Goal: Task Accomplishment & Management: Use online tool/utility

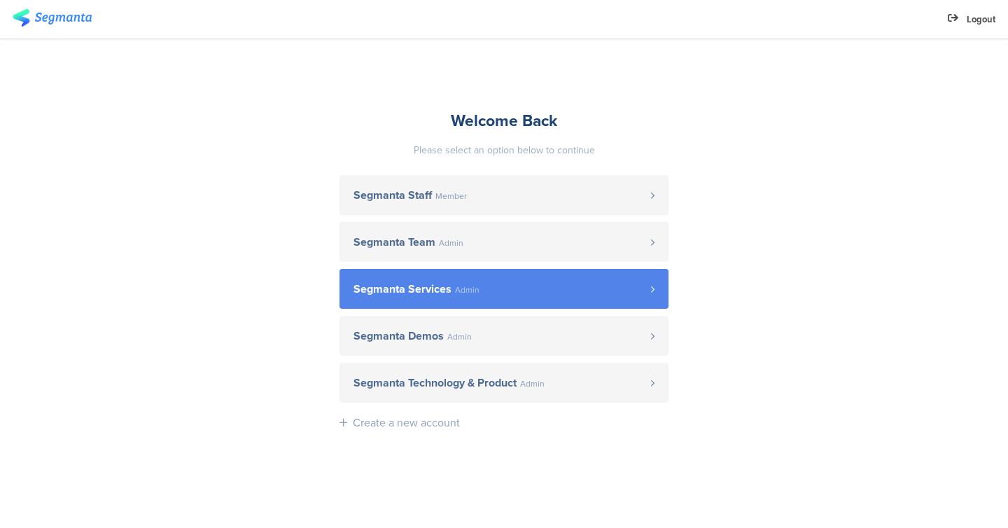
click at [584, 288] on span "Segmanta Services Admin" at bounding box center [503, 289] width 298 height 11
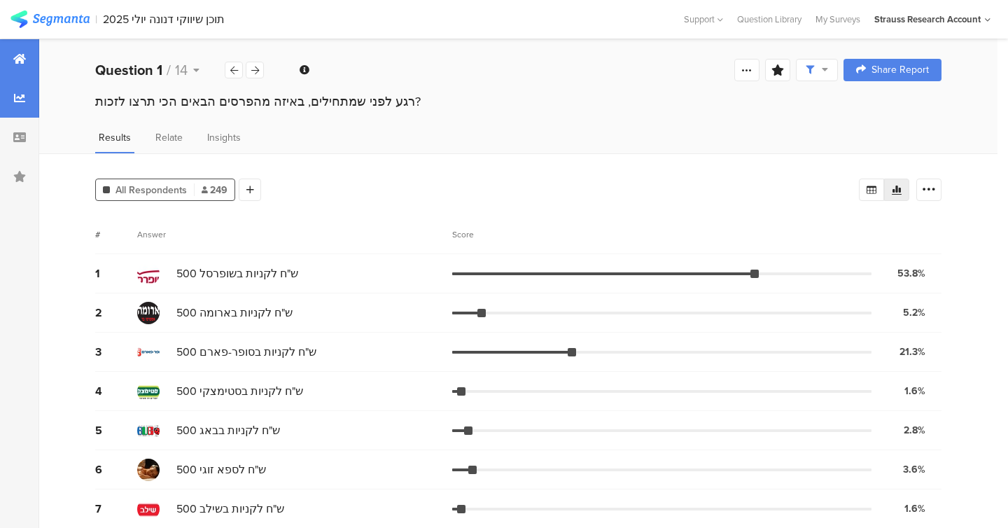
click at [31, 57] on div at bounding box center [19, 58] width 39 height 39
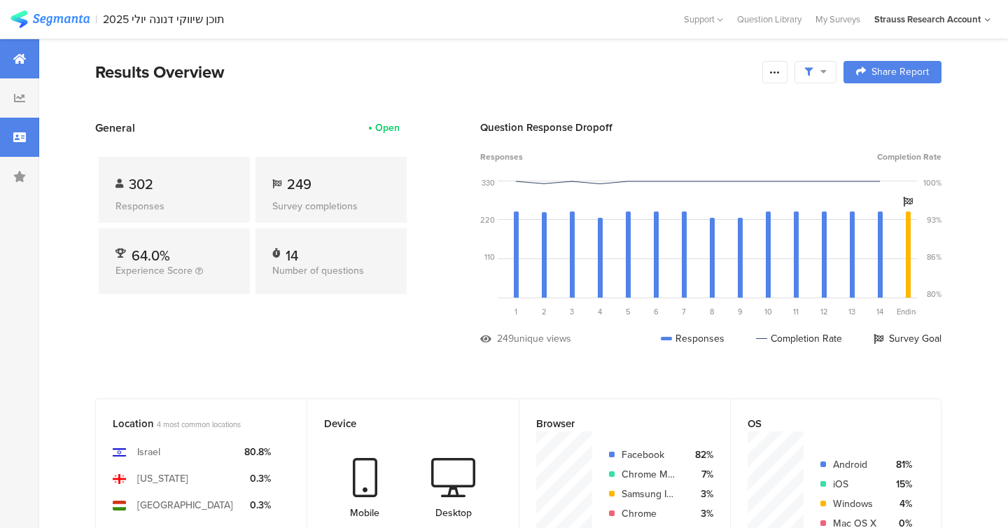
click at [20, 148] on div at bounding box center [19, 137] width 39 height 39
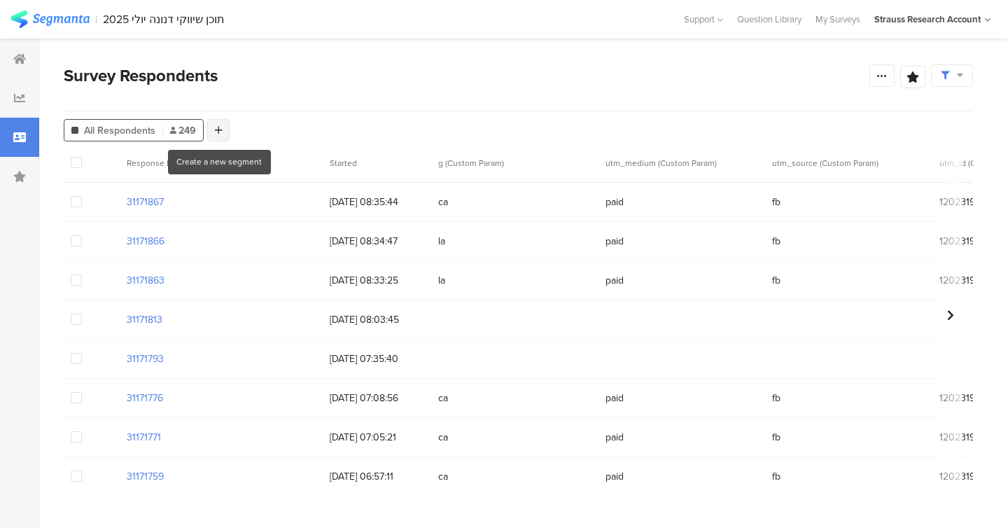
click at [216, 127] on icon at bounding box center [219, 130] width 8 height 10
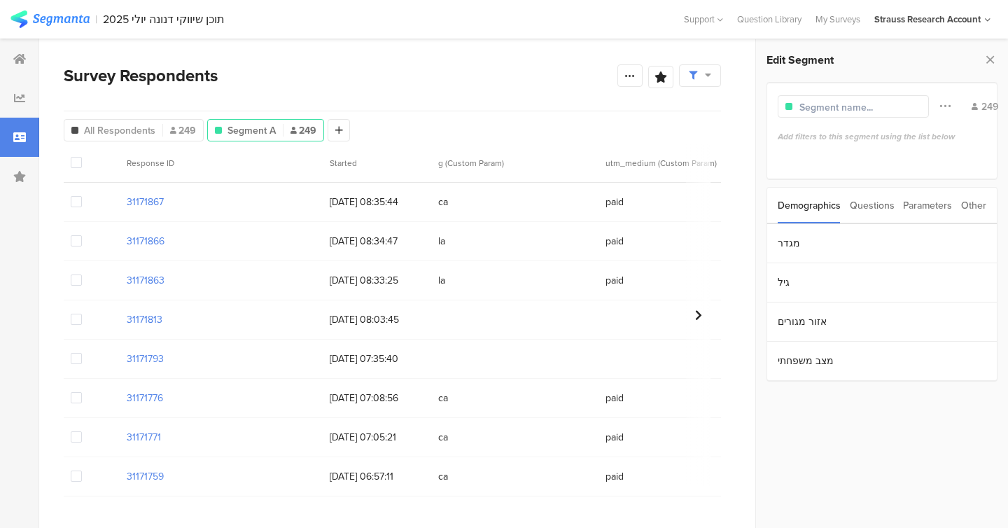
click at [911, 207] on div "Parameters" at bounding box center [927, 206] width 49 height 36
click at [842, 239] on section "g" at bounding box center [882, 243] width 230 height 39
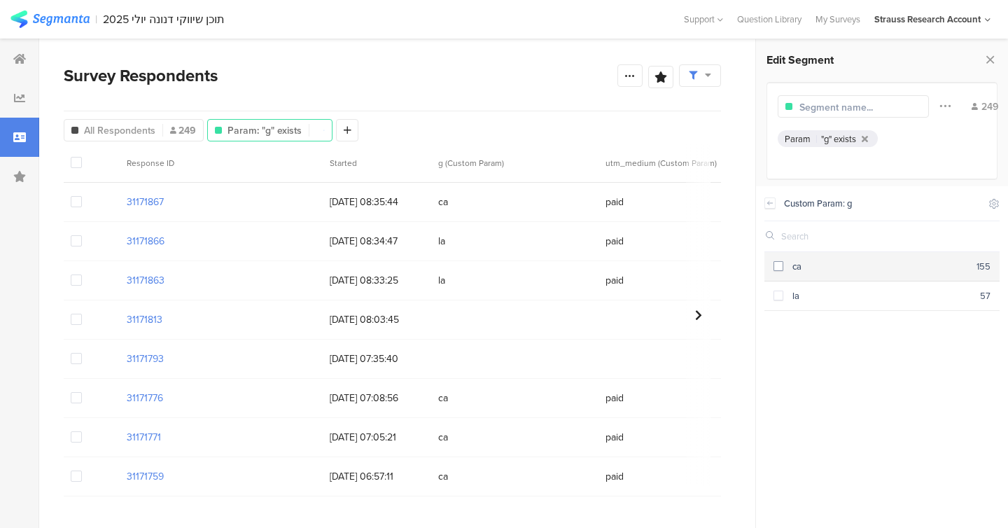
click at [772, 263] on section "ca 155" at bounding box center [882, 266] width 235 height 29
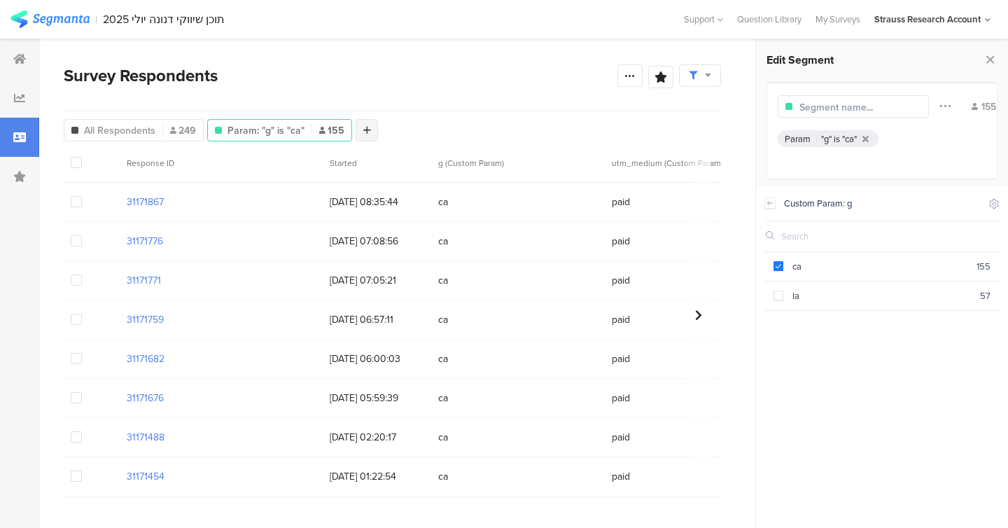
click at [363, 132] on icon at bounding box center [367, 130] width 8 height 10
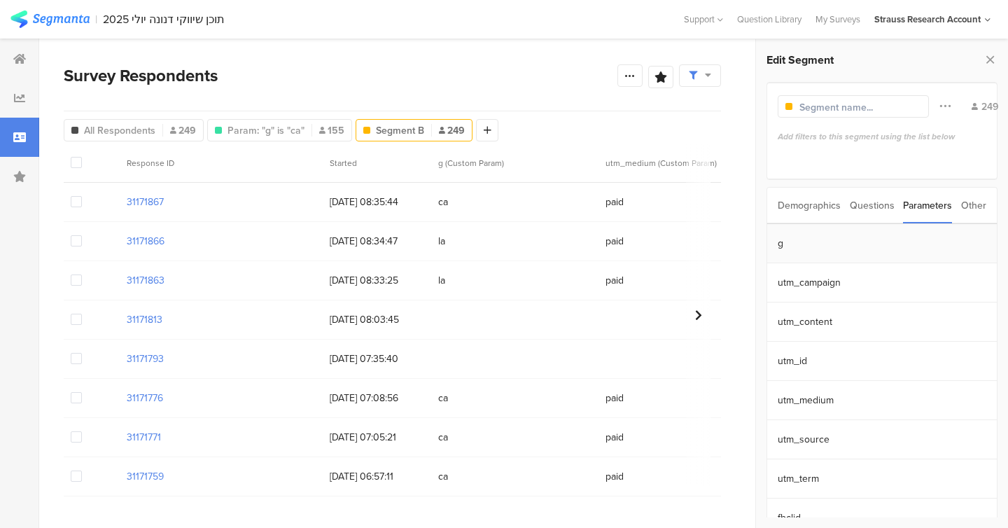
click at [811, 249] on section "g" at bounding box center [882, 243] width 230 height 39
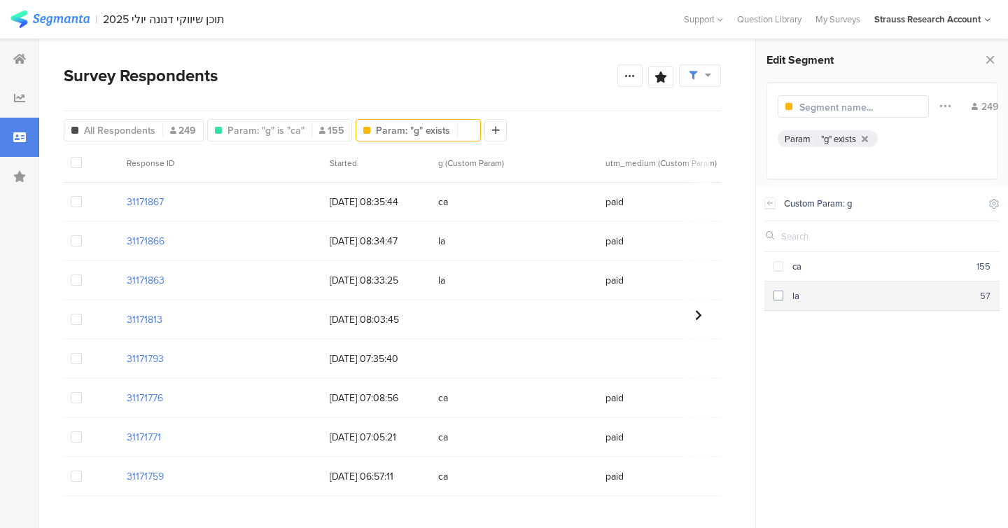
click at [783, 297] on span at bounding box center [779, 296] width 10 height 10
